Goal: Find specific page/section

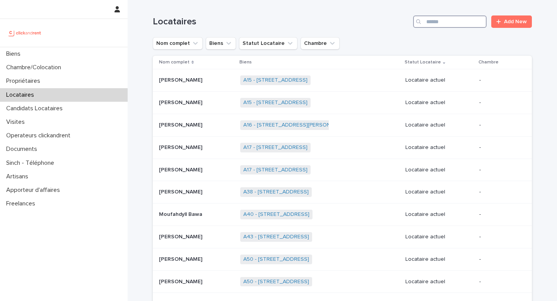
click at [454, 24] on input "Search" at bounding box center [450, 21] width 74 height 12
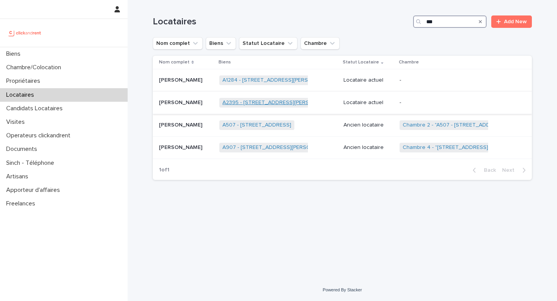
type input "***"
click at [250, 102] on link "A2395 - [STREET_ADDRESS][PERSON_NAME]" at bounding box center [280, 102] width 114 height 7
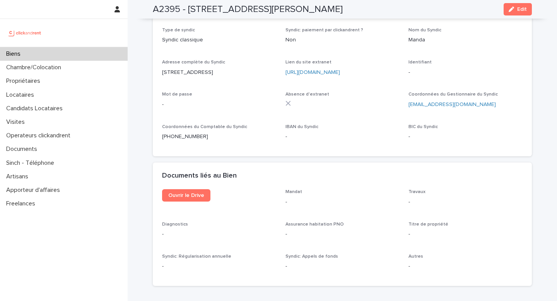
scroll to position [2809, 0]
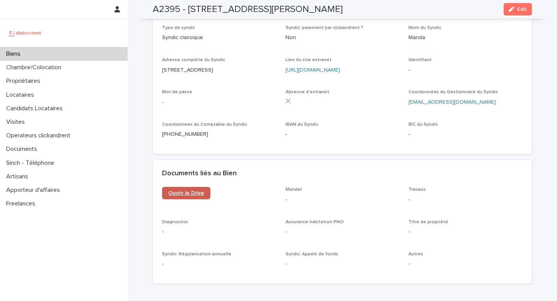
click at [189, 190] on span "Ouvrir le Drive" at bounding box center [186, 192] width 36 height 5
click at [190, 8] on h2 "A2395 - [STREET_ADDRESS][PERSON_NAME]" at bounding box center [248, 9] width 190 height 11
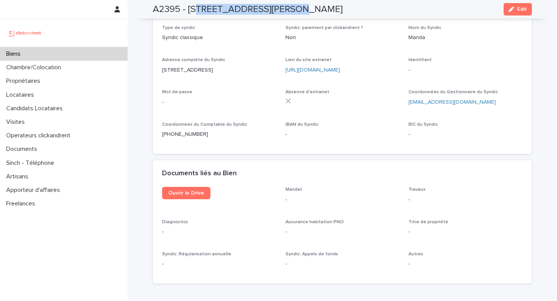
drag, startPoint x: 196, startPoint y: 8, endPoint x: 284, endPoint y: 7, distance: 87.5
click at [284, 7] on h2 "A2395 - [STREET_ADDRESS][PERSON_NAME]" at bounding box center [248, 9] width 190 height 11
copy h2 "Rue [PERSON_NAME]"
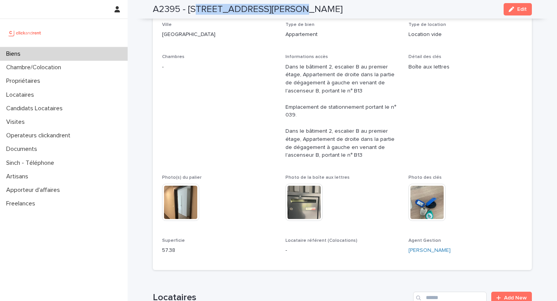
scroll to position [0, 0]
